Goal: Task Accomplishment & Management: Use online tool/utility

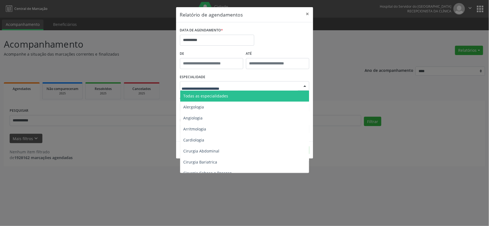
click at [277, 83] on div at bounding box center [244, 85] width 129 height 9
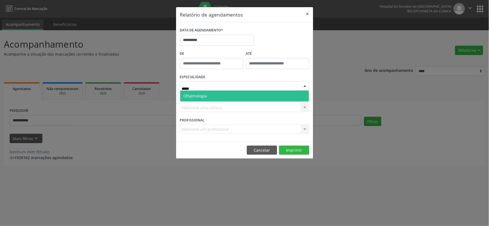
type input "******"
click at [233, 95] on span "Oftalmologia" at bounding box center [244, 95] width 129 height 11
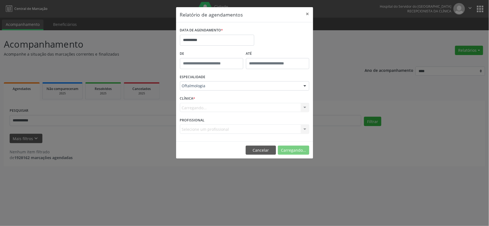
click at [235, 106] on div "Carregando... Hse Nenhum resultado encontrado para: " " Não há nenhuma opção pa…" at bounding box center [244, 107] width 129 height 9
click at [244, 111] on div "Hse" at bounding box center [244, 107] width 129 height 9
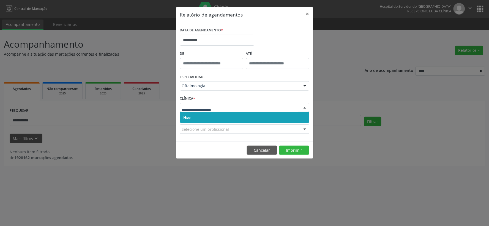
click at [237, 120] on span "Hse" at bounding box center [244, 117] width 129 height 11
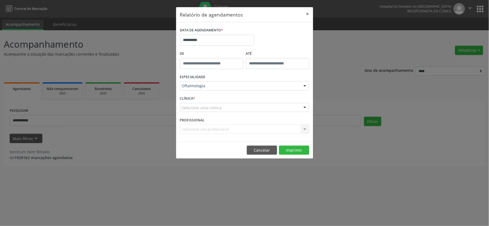
click at [241, 106] on div "Selecione uma clínica" at bounding box center [244, 107] width 129 height 9
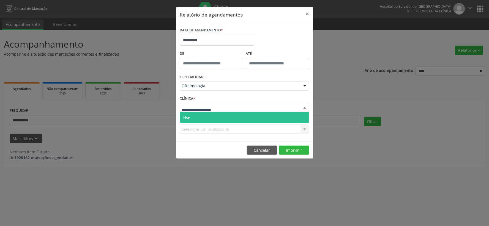
click at [238, 114] on span "Hse" at bounding box center [244, 117] width 129 height 11
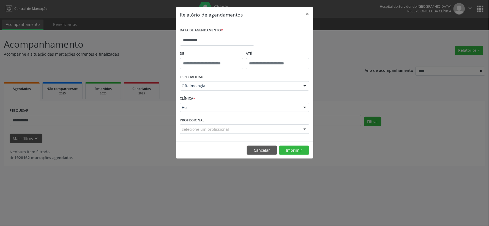
click at [243, 130] on div "Selecione um profissional" at bounding box center [244, 128] width 129 height 9
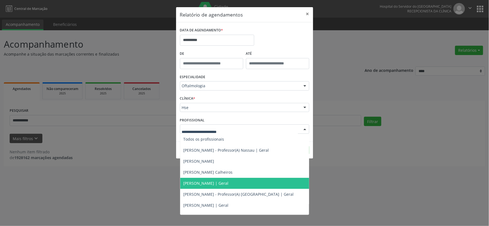
click at [229, 182] on span "[PERSON_NAME] | Geral" at bounding box center [205, 182] width 45 height 5
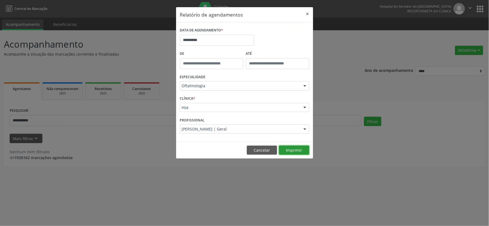
click at [308, 148] on button "Imprimir" at bounding box center [294, 150] width 30 height 9
click at [309, 13] on button "×" at bounding box center [307, 13] width 11 height 13
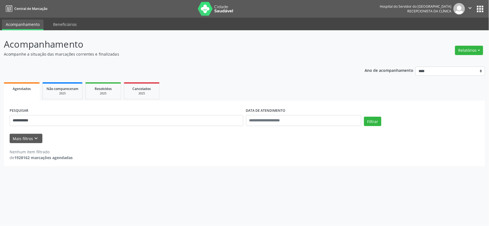
click at [224, 10] on img at bounding box center [216, 9] width 36 height 14
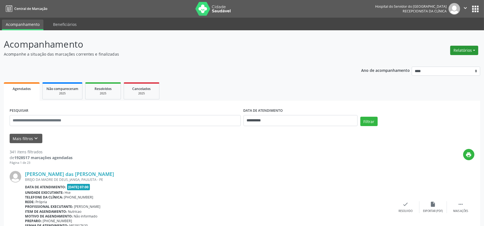
click at [466, 50] on button "Relatórios" at bounding box center [465, 50] width 28 height 9
click at [444, 62] on link "Agendamentos" at bounding box center [448, 62] width 59 height 8
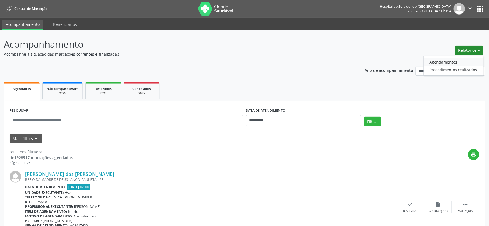
select select "*"
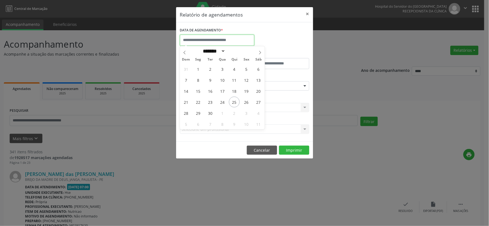
click at [218, 40] on input "text" at bounding box center [217, 40] width 74 height 11
click at [234, 101] on span "25" at bounding box center [234, 102] width 11 height 11
type input "**********"
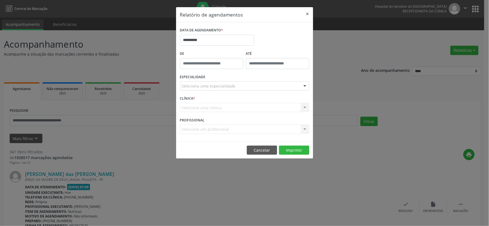
click at [235, 86] on div "Seleciona uma especialidade" at bounding box center [244, 85] width 129 height 9
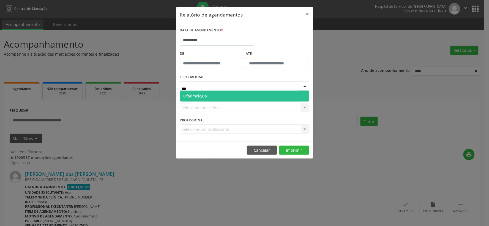
type input "****"
click at [204, 98] on span "Oftalmologia" at bounding box center [195, 95] width 24 height 5
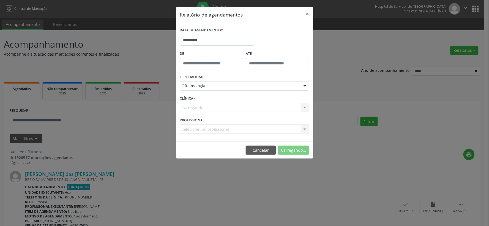
click at [207, 107] on div "Carregando... Nenhum resultado encontrado para: " " Não há nenhuma opção para s…" at bounding box center [244, 107] width 129 height 9
click at [210, 111] on div "Carregando..." at bounding box center [244, 107] width 129 height 9
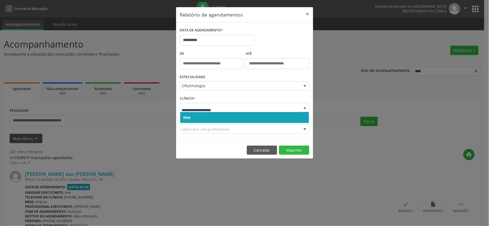
click at [204, 117] on span "Hse" at bounding box center [244, 117] width 129 height 11
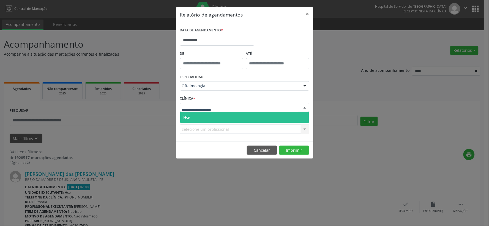
click at [203, 114] on span "Hse" at bounding box center [244, 117] width 129 height 11
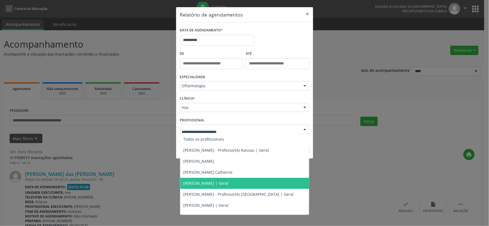
click at [224, 183] on span "[PERSON_NAME] | Geral" at bounding box center [205, 182] width 45 height 5
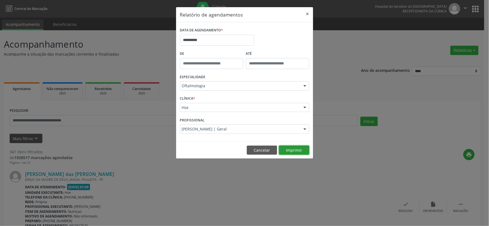
click at [301, 149] on button "Imprimir" at bounding box center [294, 150] width 30 height 9
